Goal: Check status: Check status

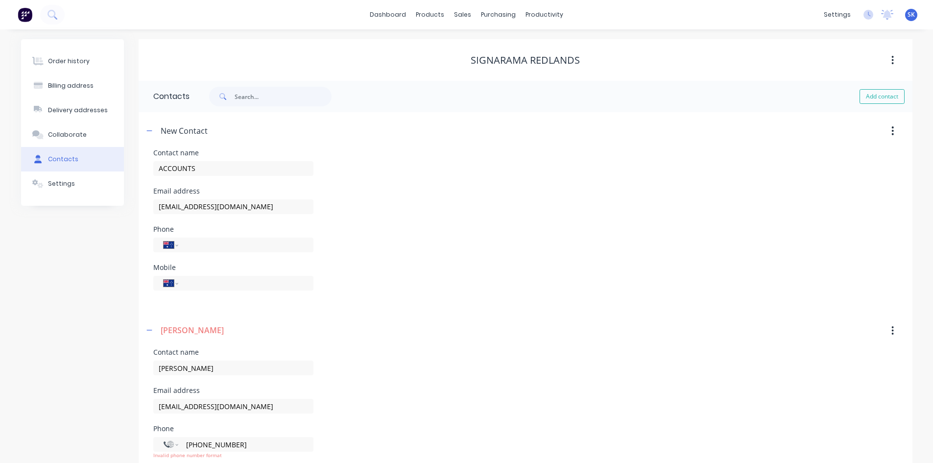
select select "AU"
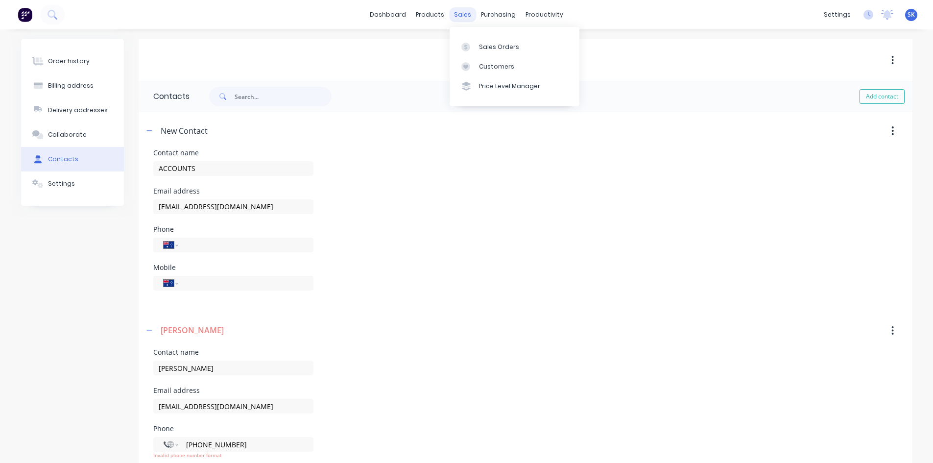
click at [466, 15] on div "sales" at bounding box center [462, 14] width 27 height 15
click at [455, 13] on div "sales" at bounding box center [462, 14] width 27 height 15
click at [486, 67] on div "Customers" at bounding box center [496, 66] width 35 height 9
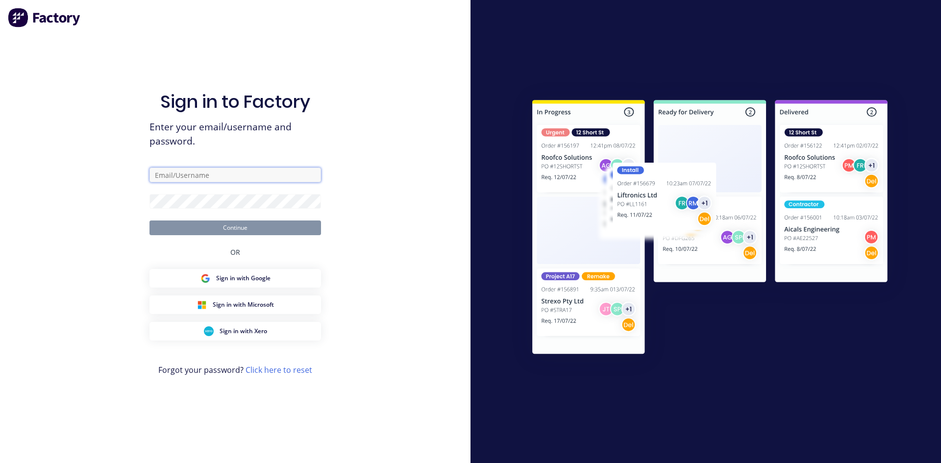
click at [238, 172] on input "text" at bounding box center [234, 175] width 171 height 15
type input "[EMAIL_ADDRESS][DOMAIN_NAME]"
click at [279, 231] on button "Continue" at bounding box center [234, 227] width 171 height 15
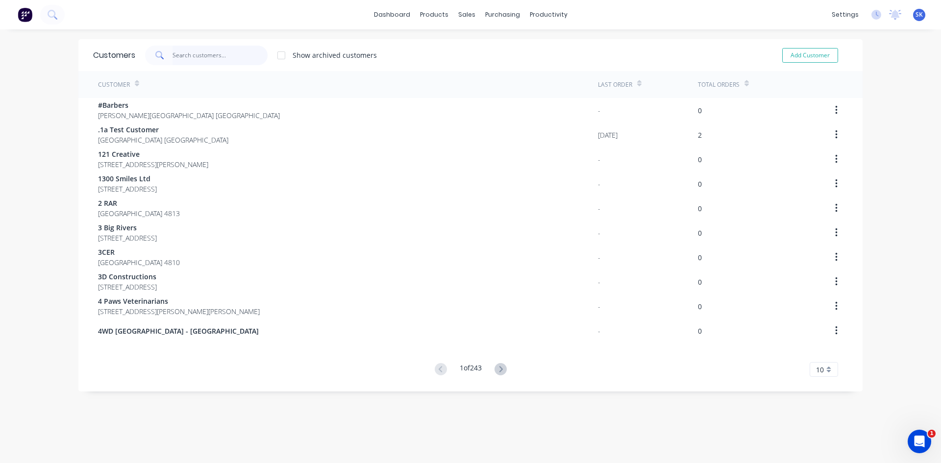
click at [179, 55] on input "text" at bounding box center [220, 56] width 96 height 20
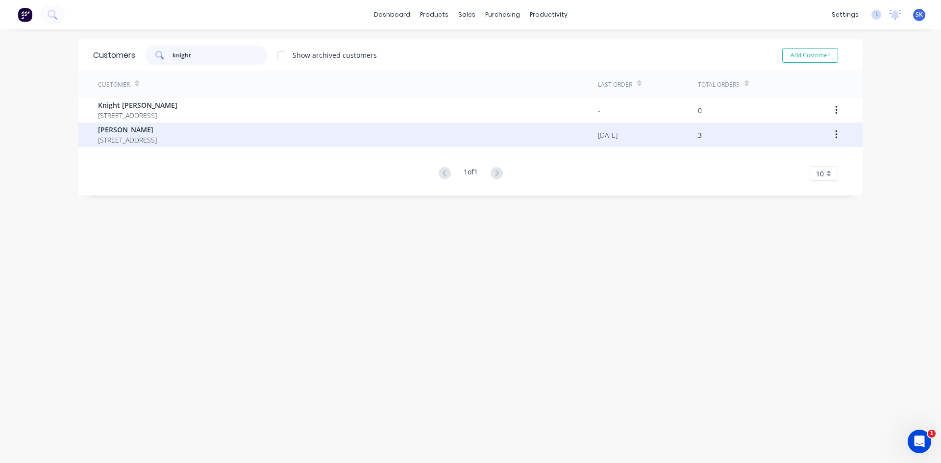
type input "knight"
click at [157, 134] on span "[PERSON_NAME]" at bounding box center [127, 129] width 59 height 10
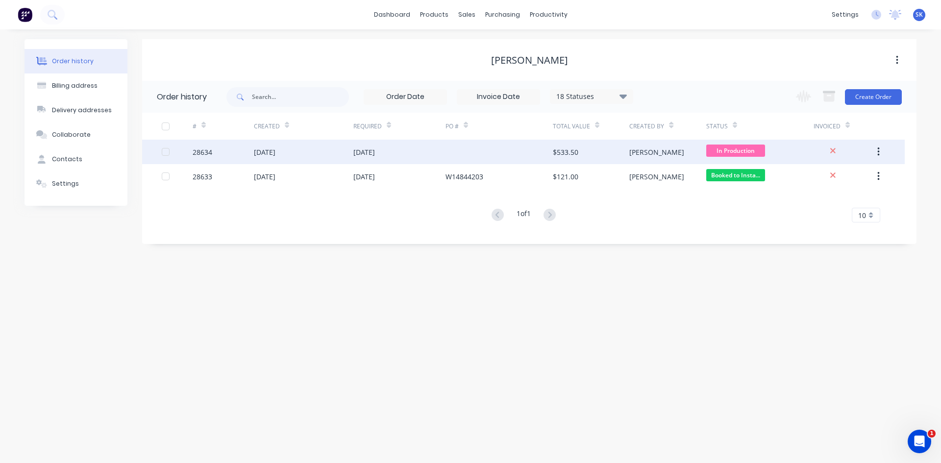
click at [260, 156] on div "[DATE]" at bounding box center [265, 152] width 22 height 10
